Goal: Information Seeking & Learning: Compare options

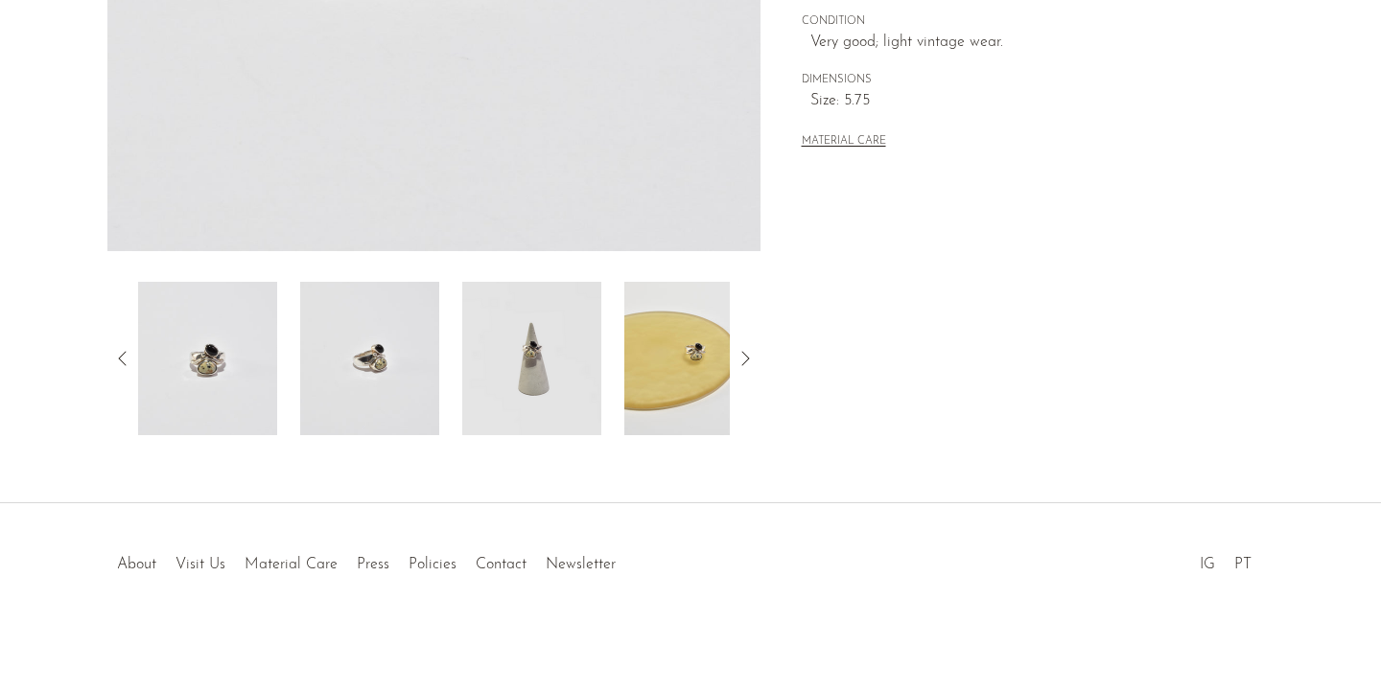
scroll to position [556, 0]
click at [547, 377] on img at bounding box center [531, 358] width 139 height 153
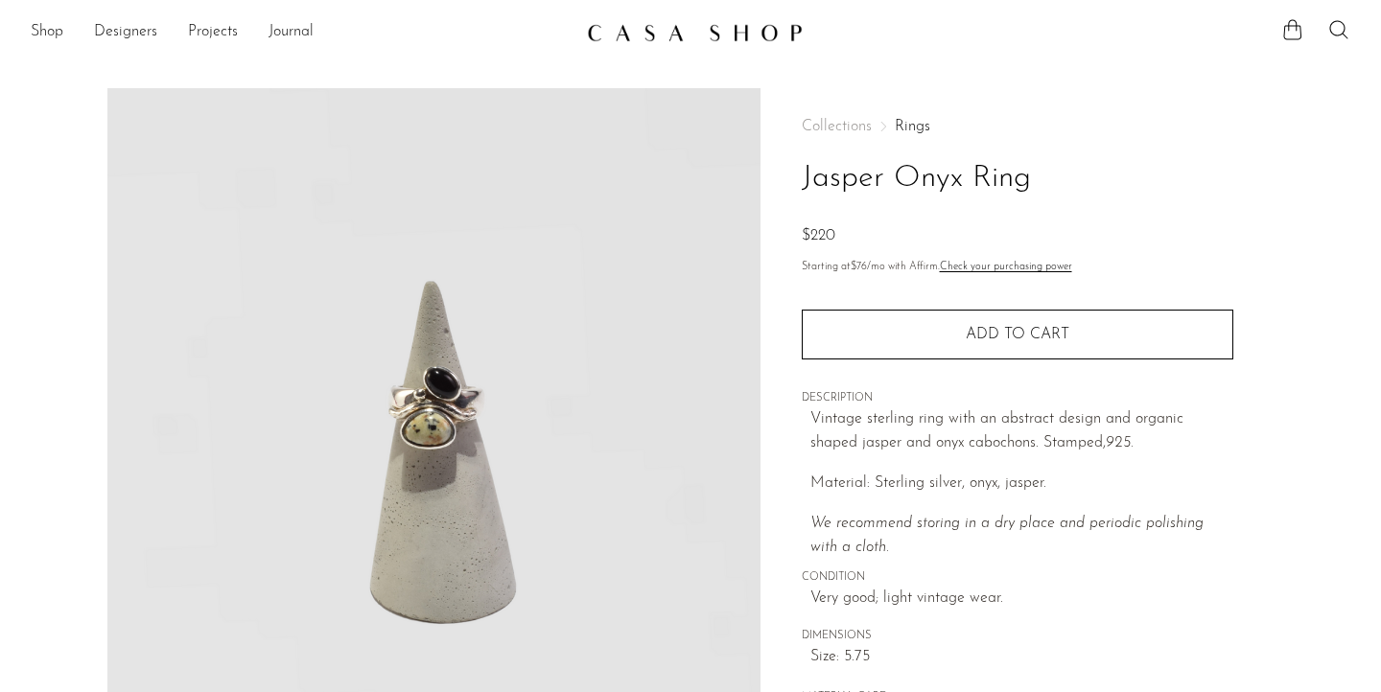
scroll to position [0, 0]
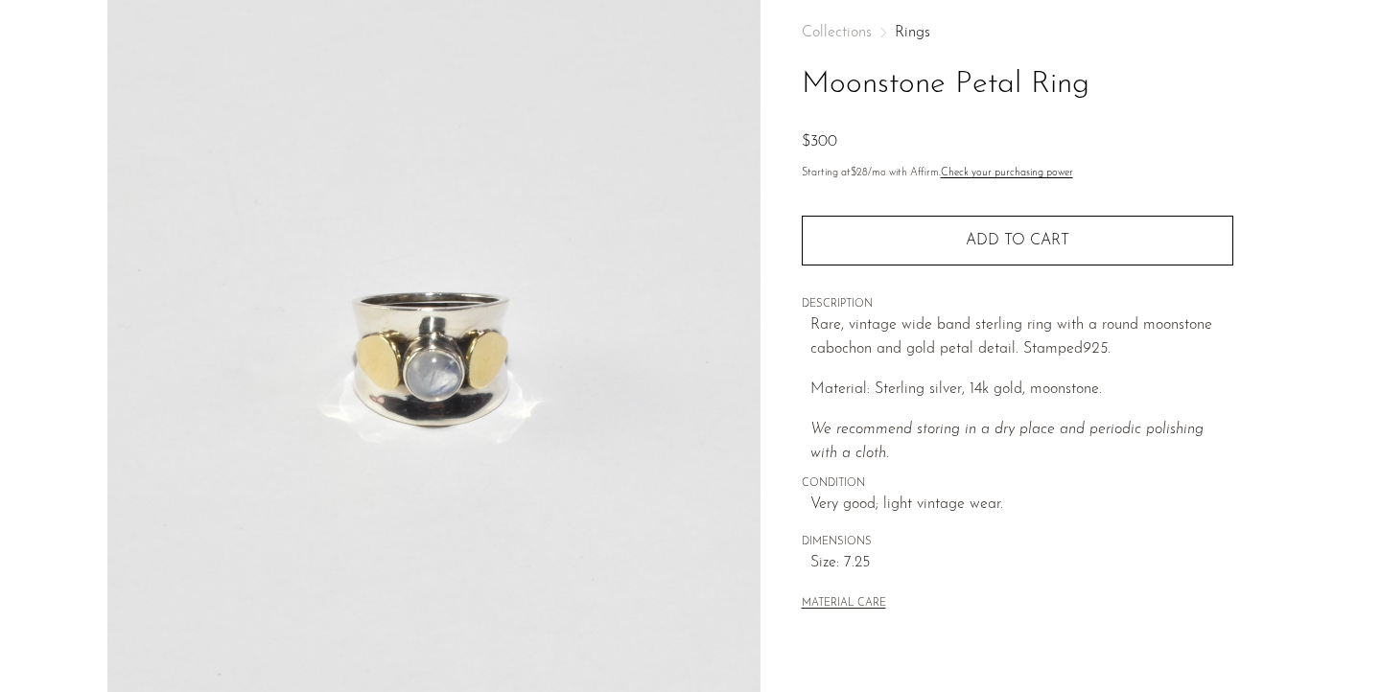
scroll to position [94, 0]
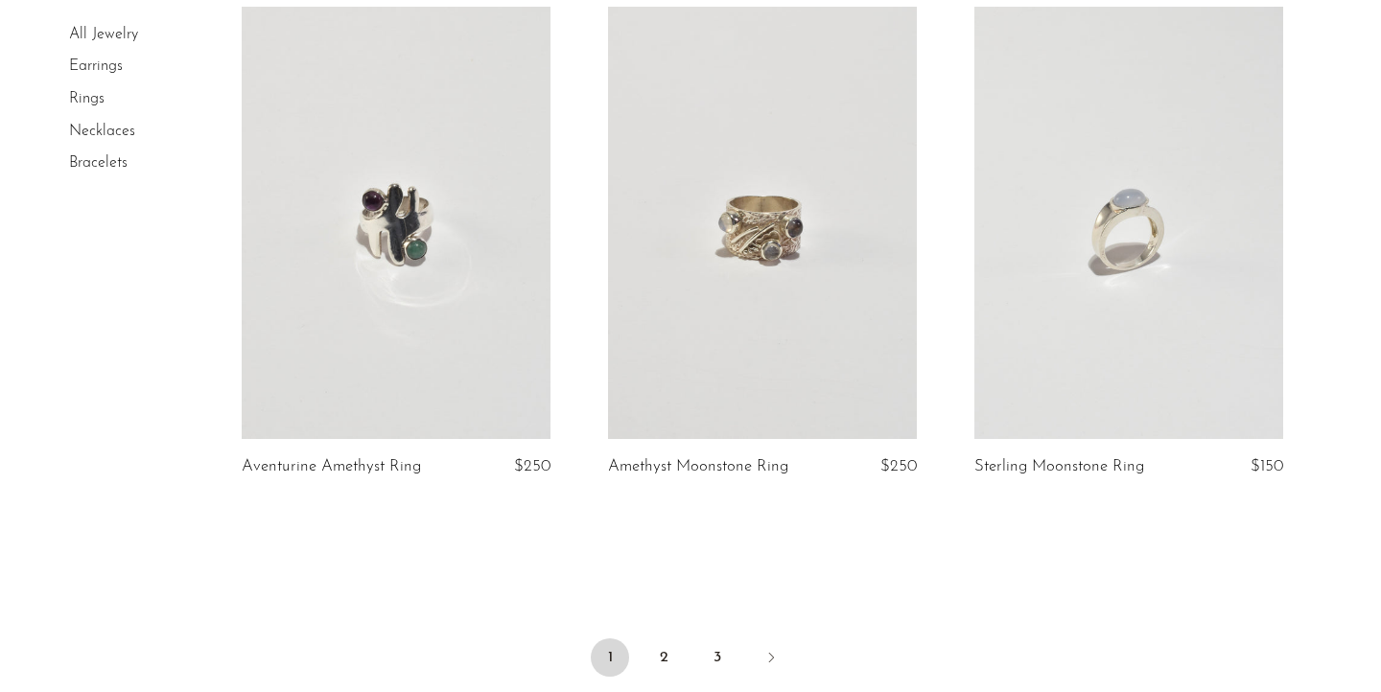
scroll to position [5931, 0]
click at [673, 636] on link "2" at bounding box center [663, 655] width 38 height 38
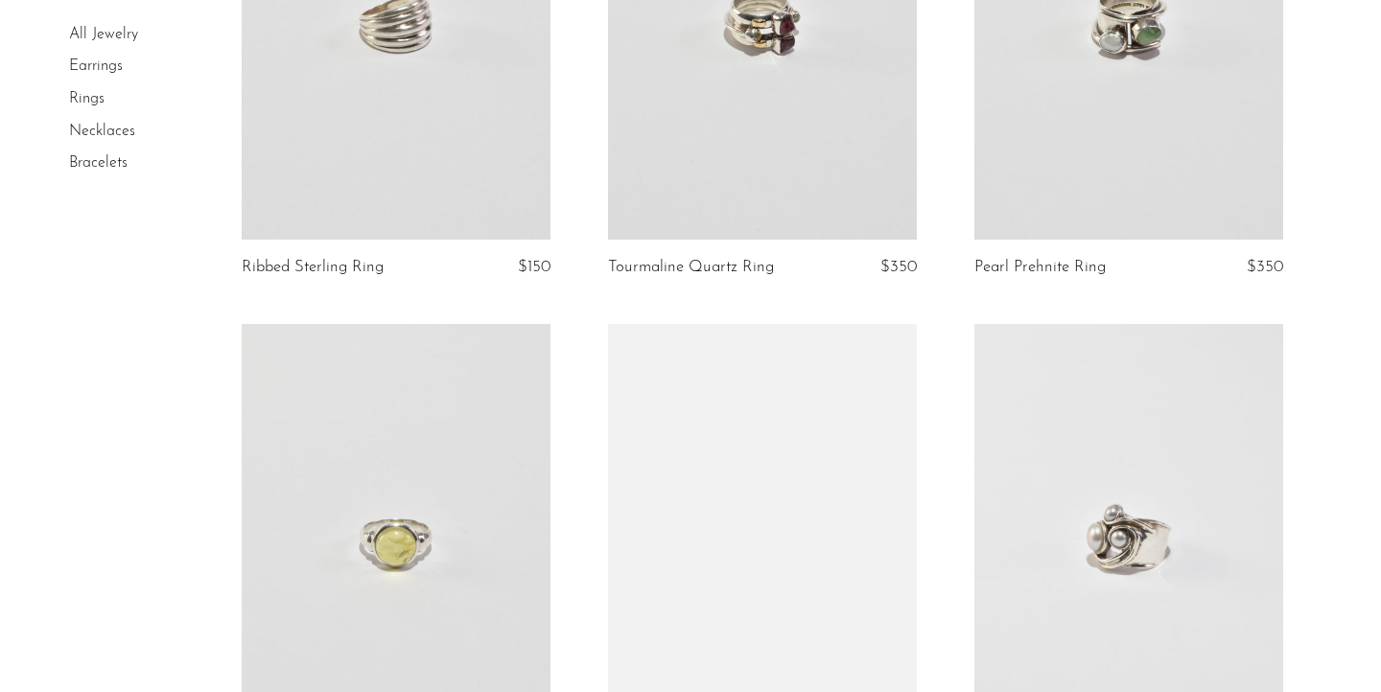
scroll to position [1150, 0]
